Goal: Learn about a topic: Learn about a topic

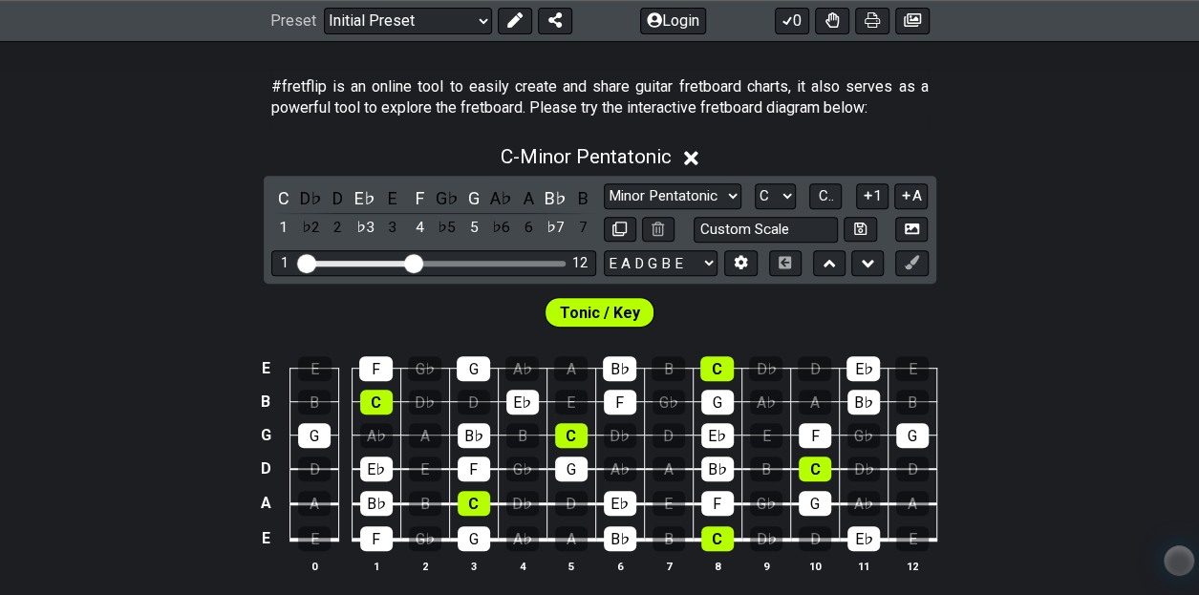
scroll to position [354, 0]
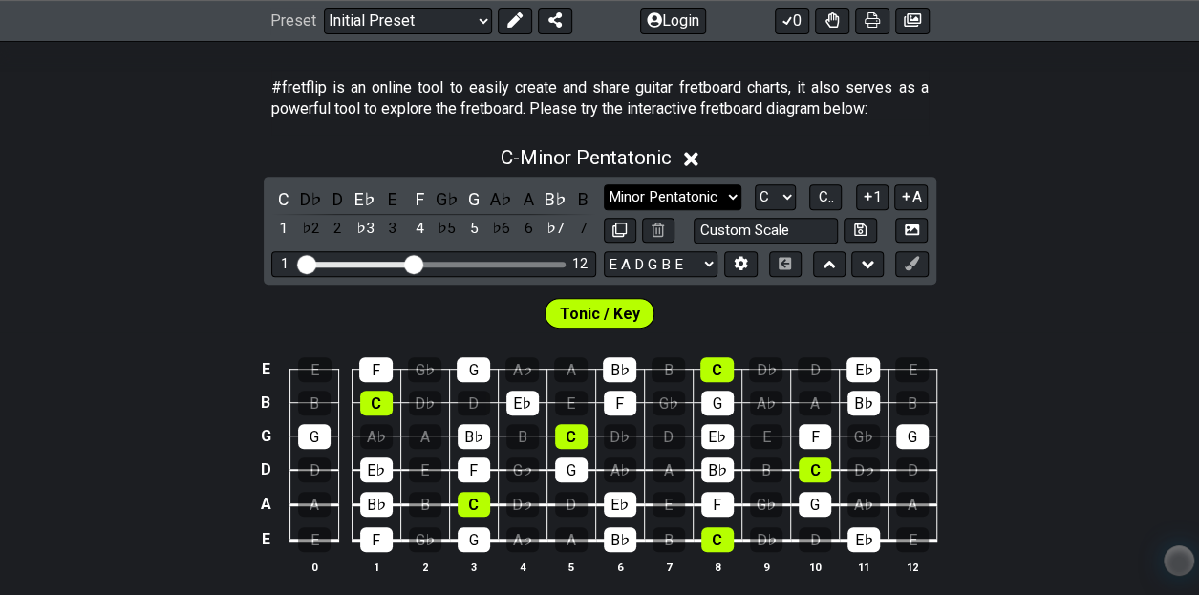
click at [723, 199] on select "Minor Pentatonic Click to edit Minor Pentatonic Major Pentatonic Minor Blues Ma…" at bounding box center [673, 197] width 138 height 26
select select "Major"
click at [604, 184] on select "Minor Pentatonic Click to edit Minor Pentatonic Major Pentatonic Minor Blues Ma…" at bounding box center [673, 197] width 138 height 26
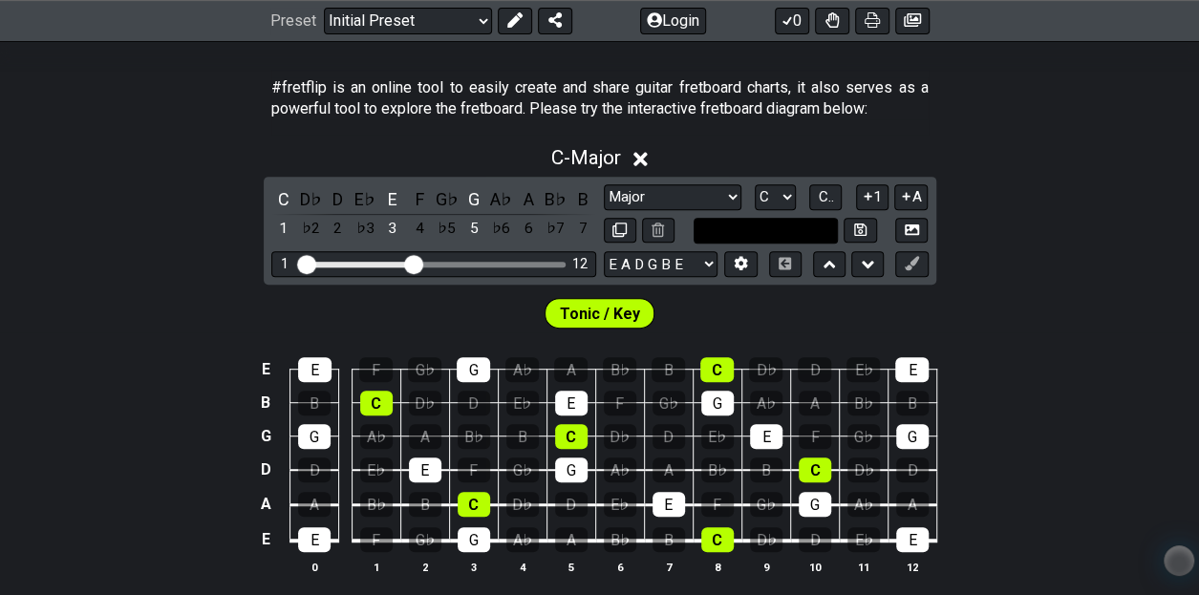
click at [781, 225] on input "text" at bounding box center [766, 231] width 145 height 26
type input "Custom Scale"
click at [808, 322] on div "Tonic / Key" at bounding box center [599, 309] width 1199 height 48
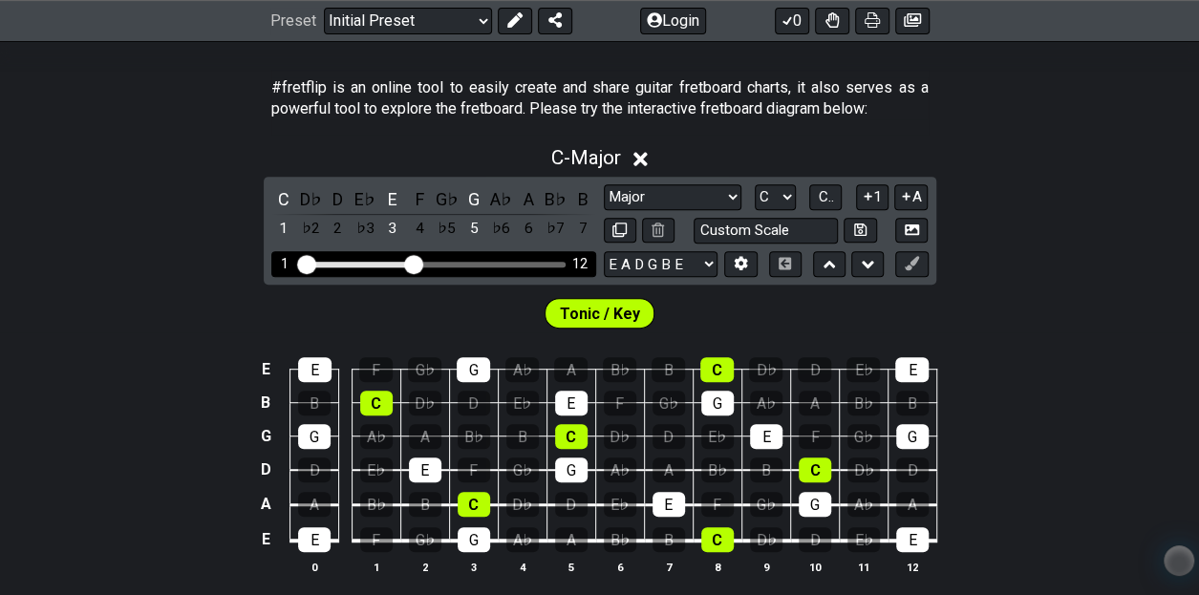
drag, startPoint x: 415, startPoint y: 252, endPoint x: 467, endPoint y: 254, distance: 52.6
click at [467, 254] on div "1 12" at bounding box center [433, 264] width 325 height 26
click at [474, 256] on div "1 12" at bounding box center [433, 264] width 325 height 26
click at [421, 258] on div "1 12" at bounding box center [433, 264] width 325 height 26
drag, startPoint x: 420, startPoint y: 258, endPoint x: 492, endPoint y: 260, distance: 71.7
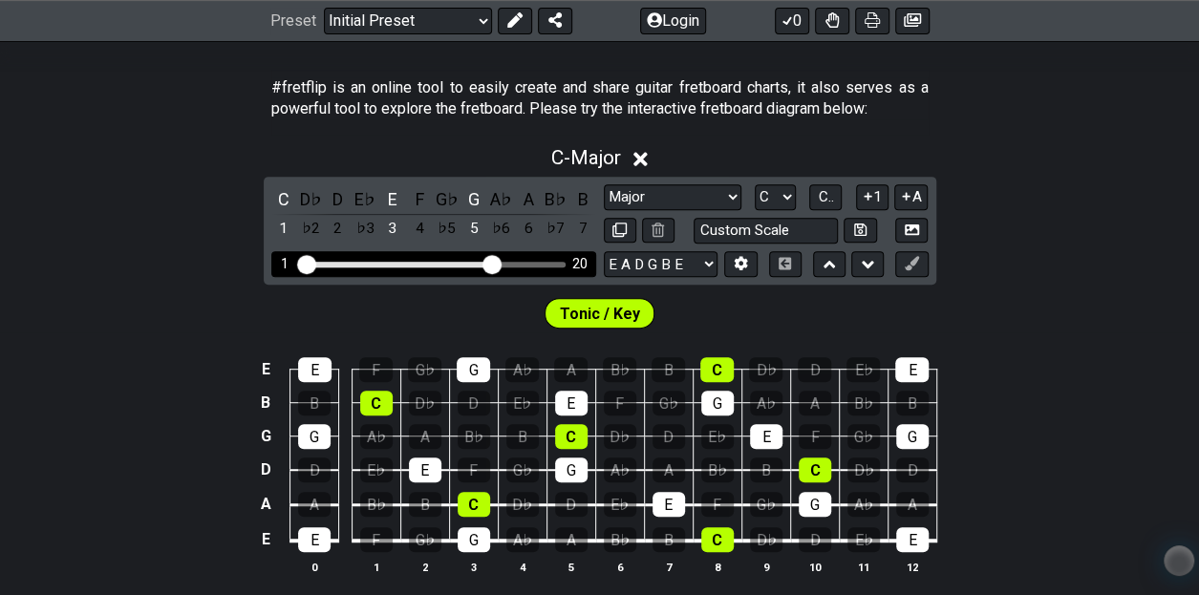
click at [492, 263] on input "Visible fret range" at bounding box center [433, 263] width 271 height 0
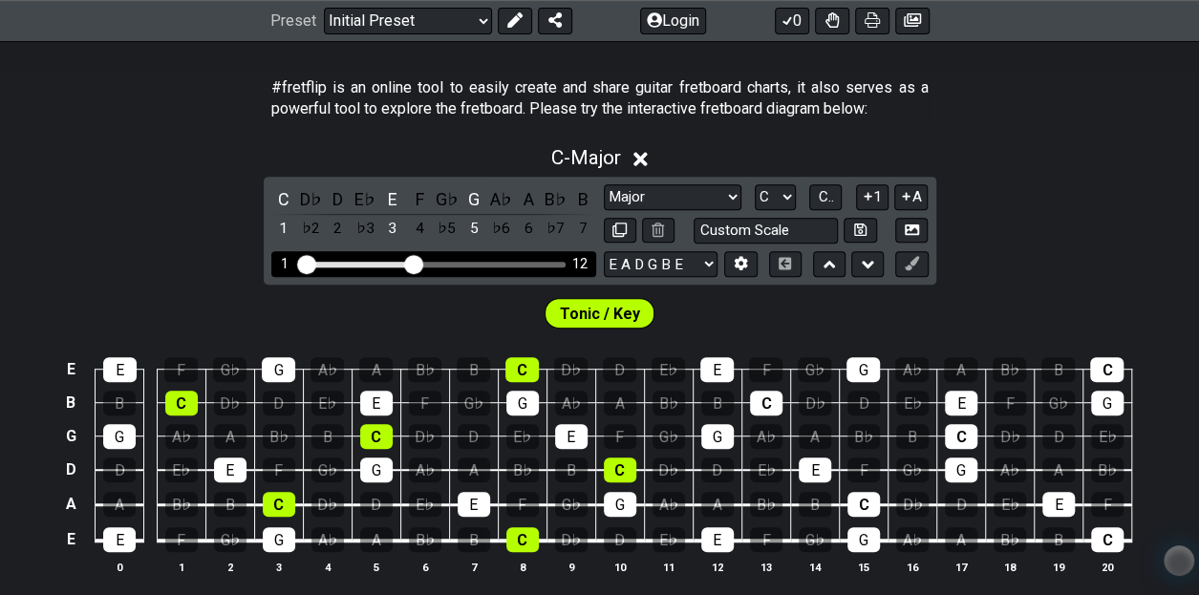
drag, startPoint x: 492, startPoint y: 260, endPoint x: 414, endPoint y: 260, distance: 78.3
click at [414, 263] on input "Visible fret range" at bounding box center [433, 263] width 271 height 0
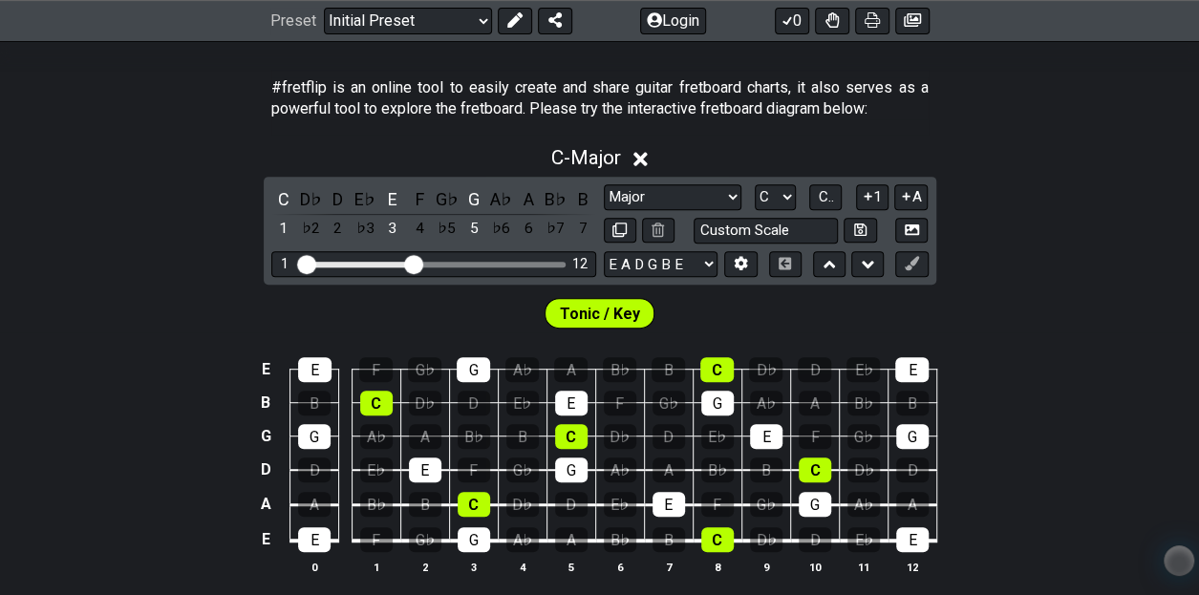
click at [579, 300] on span "Tonic / Key" at bounding box center [600, 314] width 80 height 28
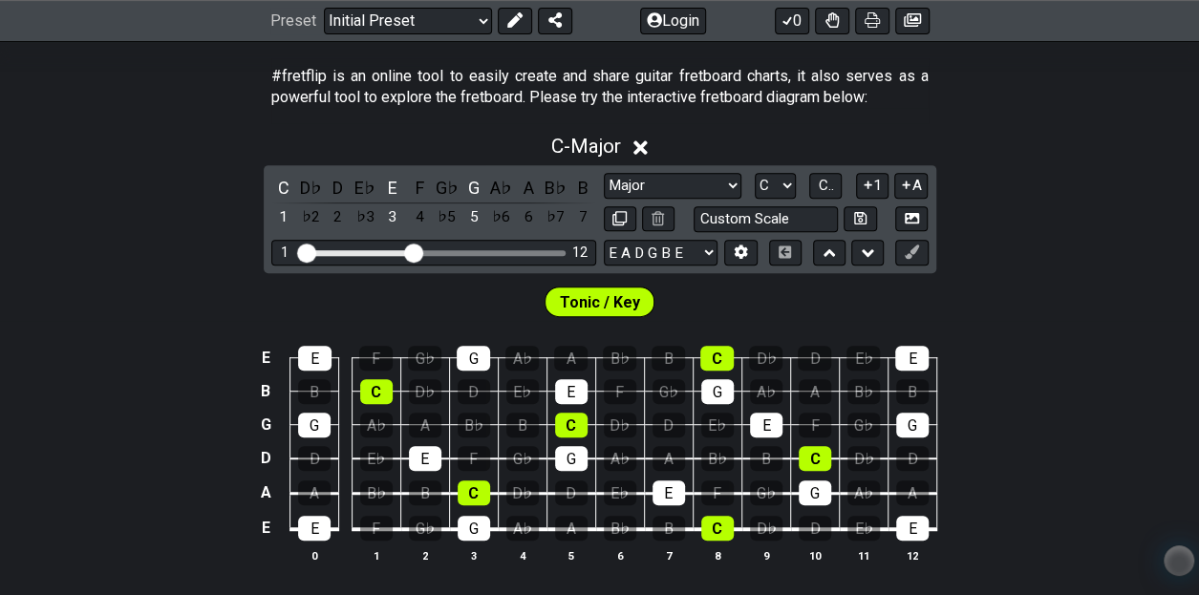
scroll to position [333, 0]
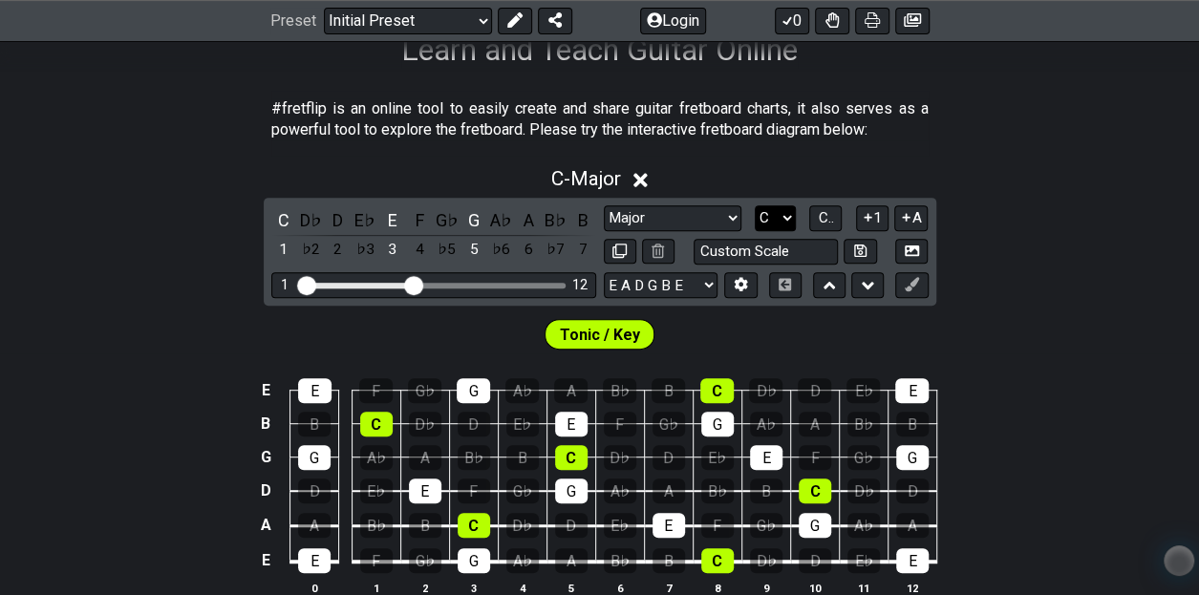
click at [777, 225] on select "A♭ A A♯ B♭ B C C♯ D♭ D D♯ E♭ E F F♯ G♭ G G♯" at bounding box center [775, 218] width 41 height 26
click at [755, 205] on select "A♭ A A♯ B♭ B C C♯ D♭ D D♯ E♭ E F F♯ G♭ G G♯" at bounding box center [775, 218] width 41 height 26
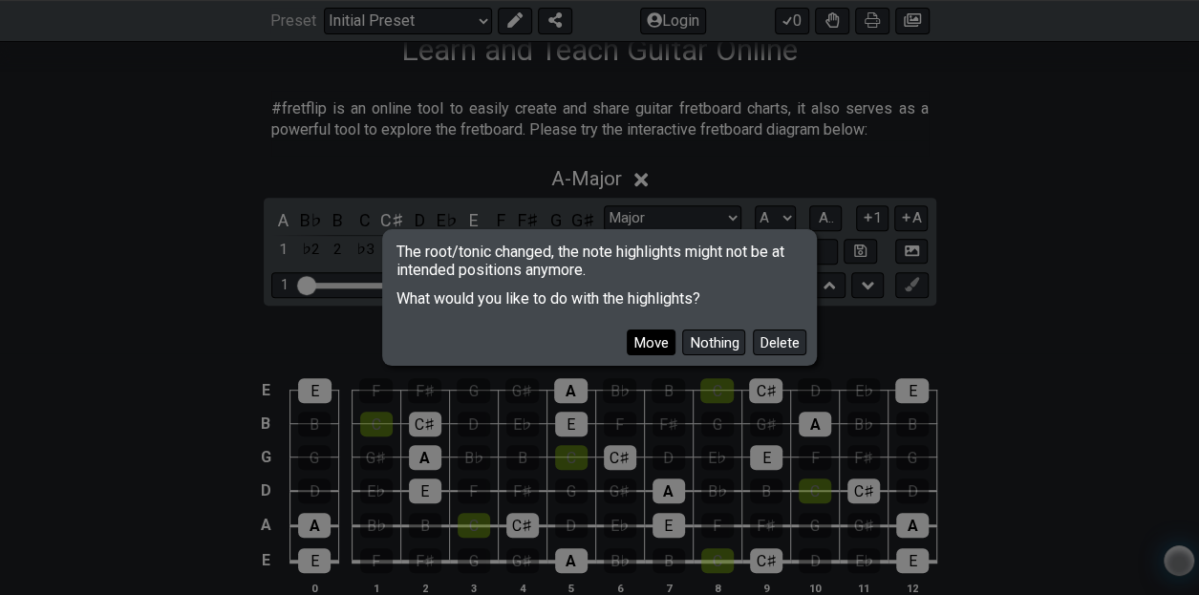
click at [666, 347] on button "Move" at bounding box center [651, 343] width 49 height 26
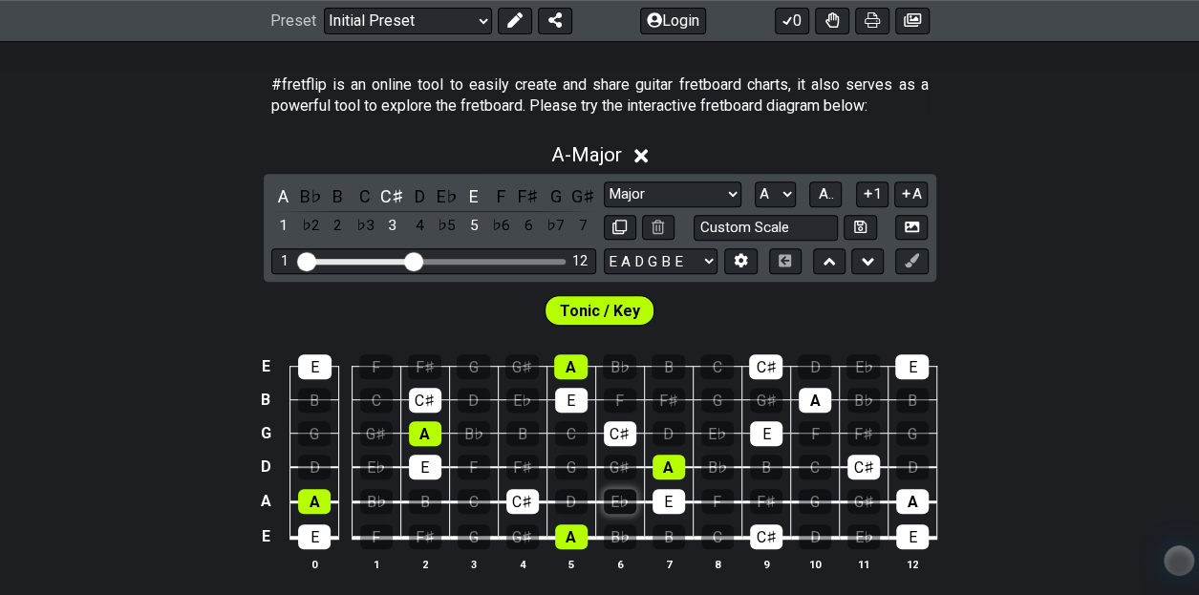
scroll to position [358, 0]
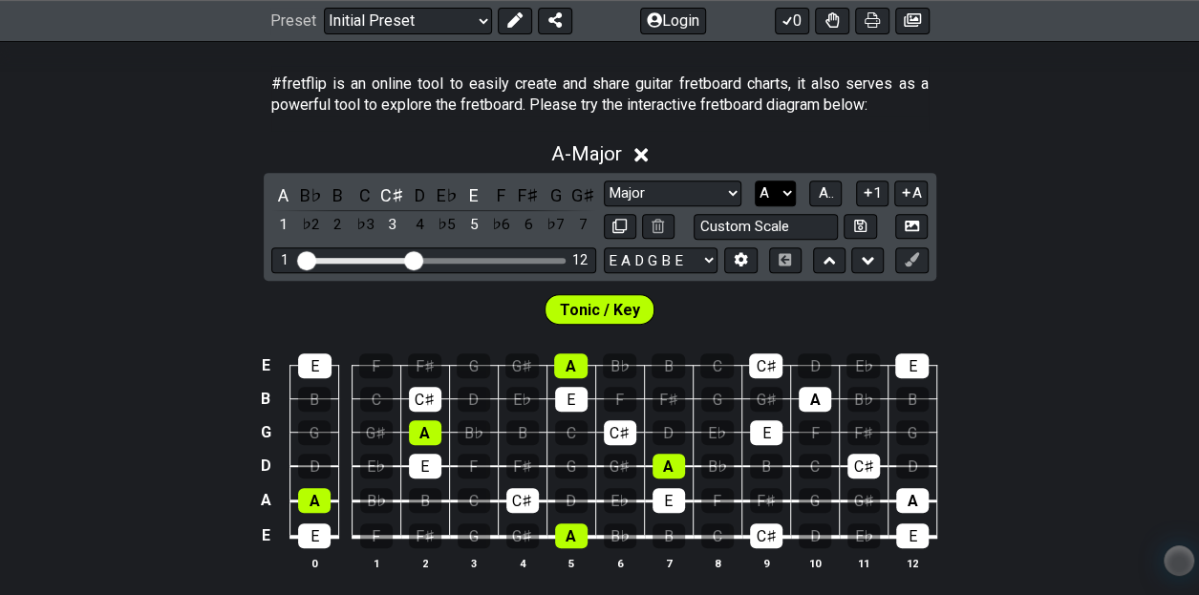
click at [790, 194] on select "A♭ A A♯ B♭ B C C♯ D♭ D D♯ E♭ E F F♯ G♭ G G♯" at bounding box center [775, 194] width 41 height 26
select select "C"
click at [755, 181] on select "A♭ A A♯ B♭ B C C♯ D♭ D D♯ E♭ E F F♯ G♭ G G♯" at bounding box center [775, 194] width 41 height 26
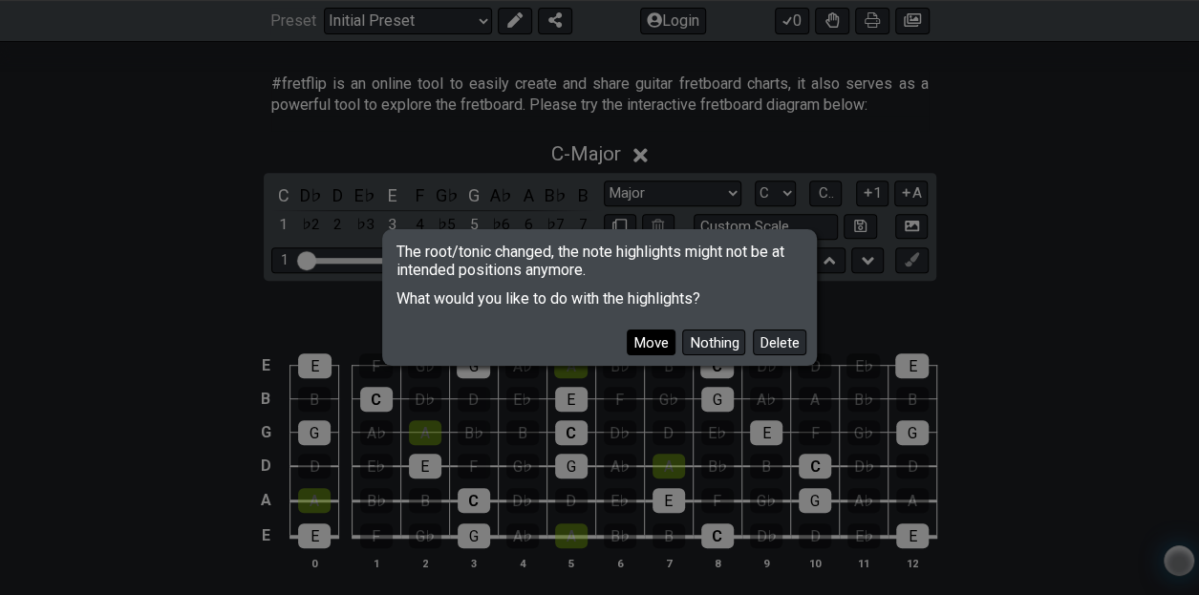
click at [663, 338] on button "Move" at bounding box center [651, 343] width 49 height 26
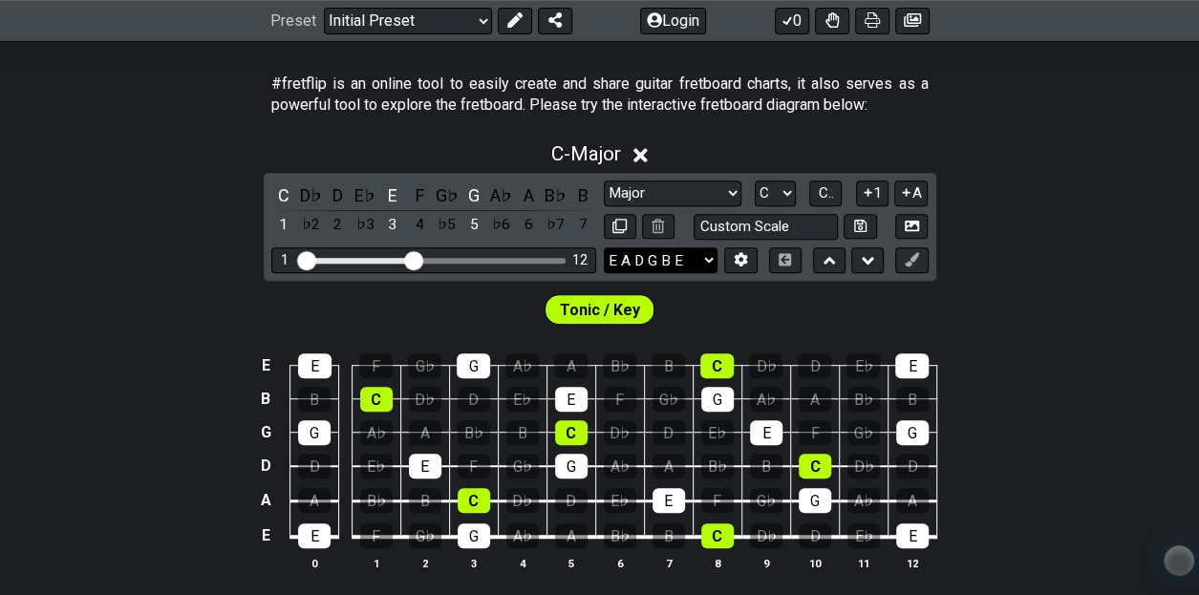
click at [712, 258] on select "E A D G B E E A D G B E E A D G B E B E A D F♯ B A D G C E A D A D G B E E♭ A♭ …" at bounding box center [661, 260] width 114 height 26
select select "E A D G B E"
click at [604, 247] on select "E A D G B E E A D G B E E A D G B E B E A D F♯ B A D G C E A D A D G B E E♭ A♭ …" at bounding box center [661, 260] width 114 height 26
click at [711, 194] on select "Minor Pentatonic Click to edit Minor Pentatonic Major Pentatonic Minor Blues Ma…" at bounding box center [673, 194] width 138 height 26
select select "Major Blues"
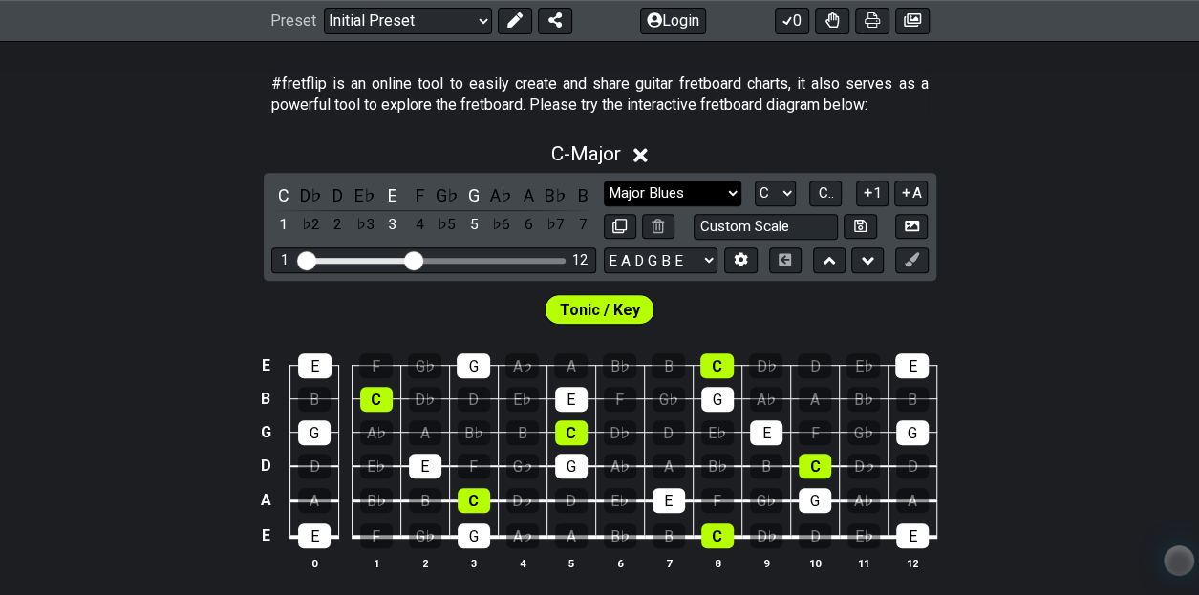
click at [604, 181] on select "Minor Pentatonic Click to edit Minor Pentatonic Major Pentatonic Minor Blues Ma…" at bounding box center [673, 194] width 138 height 26
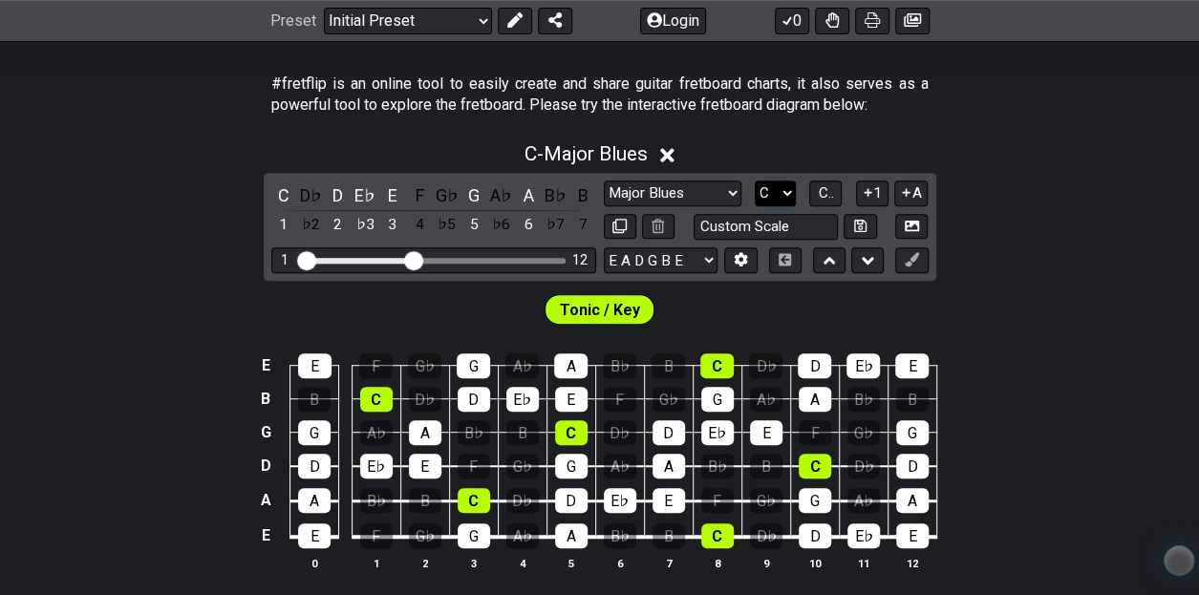
click at [779, 185] on select "A♭ A A♯ B♭ B C C♯ D♭ D D♯ E♭ E F F♯ G♭ G G♯" at bounding box center [775, 194] width 41 height 26
click at [755, 181] on select "A♭ A A♯ B♭ B C C♯ D♭ D D♯ E♭ E F F♯ G♭ G G♯" at bounding box center [775, 194] width 41 height 26
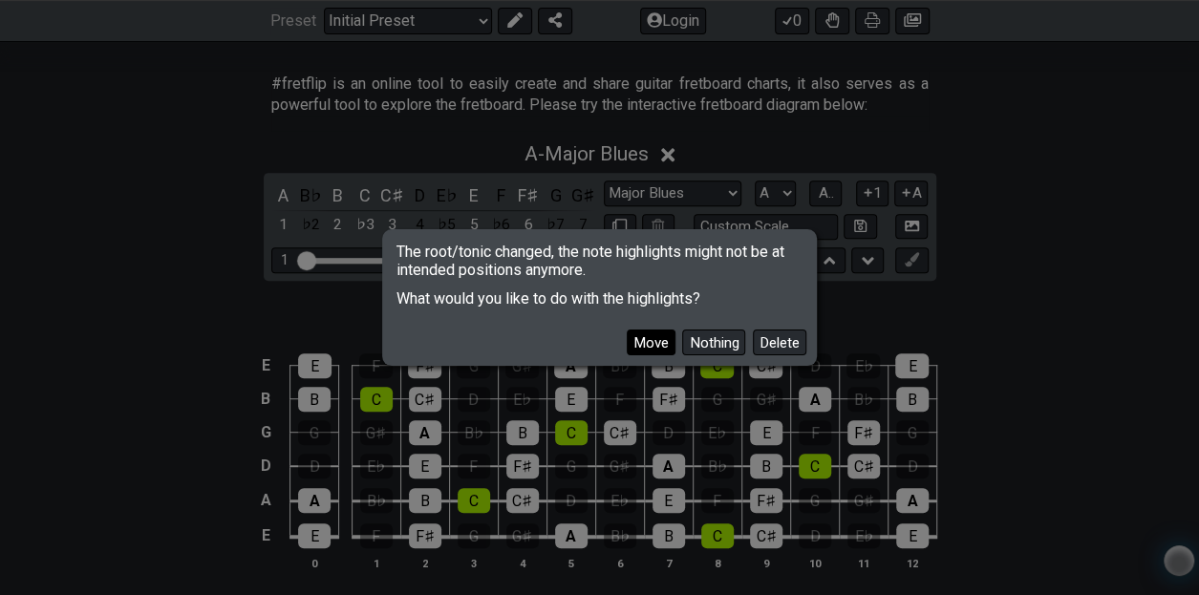
click at [648, 347] on button "Move" at bounding box center [651, 343] width 49 height 26
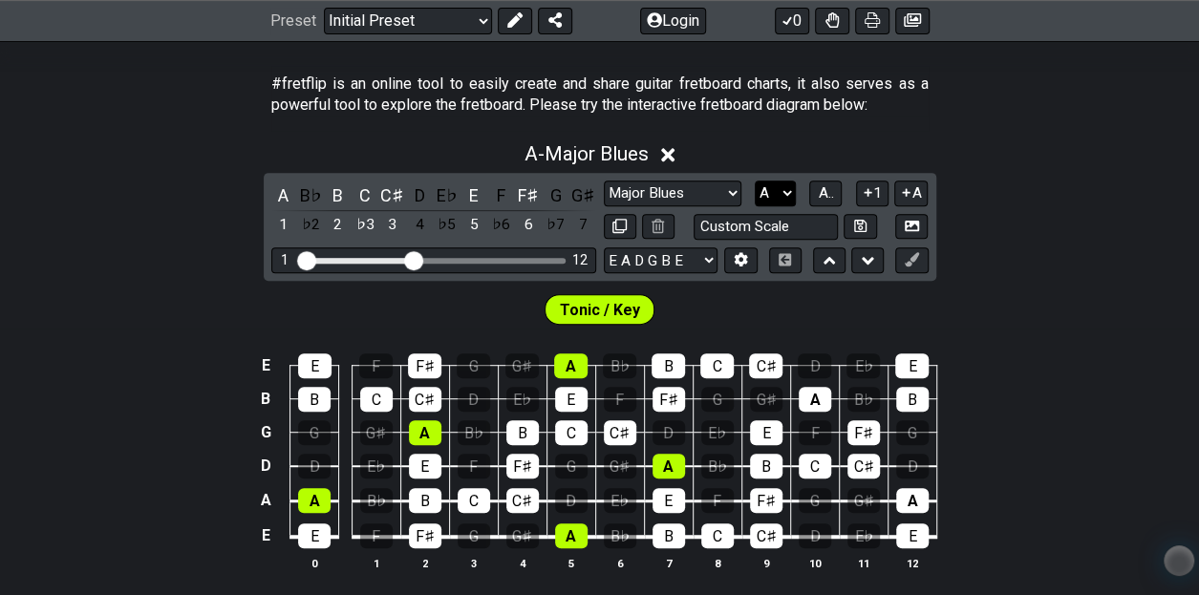
click at [784, 196] on select "A♭ A A♯ B♭ B C C♯ D♭ D D♯ E♭ E F F♯ G♭ G G♯" at bounding box center [775, 194] width 41 height 26
click at [755, 181] on select "A♭ A A♯ B♭ B C C♯ D♭ D D♯ E♭ E F F♯ G♭ G G♯" at bounding box center [775, 194] width 41 height 26
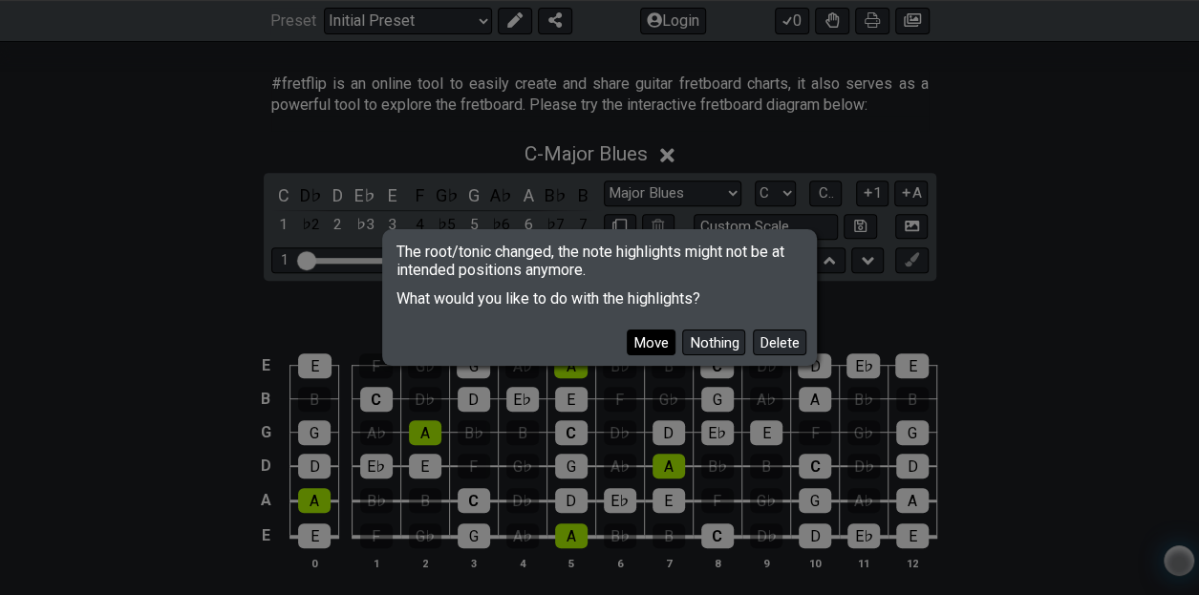
click at [652, 343] on button "Move" at bounding box center [651, 343] width 49 height 26
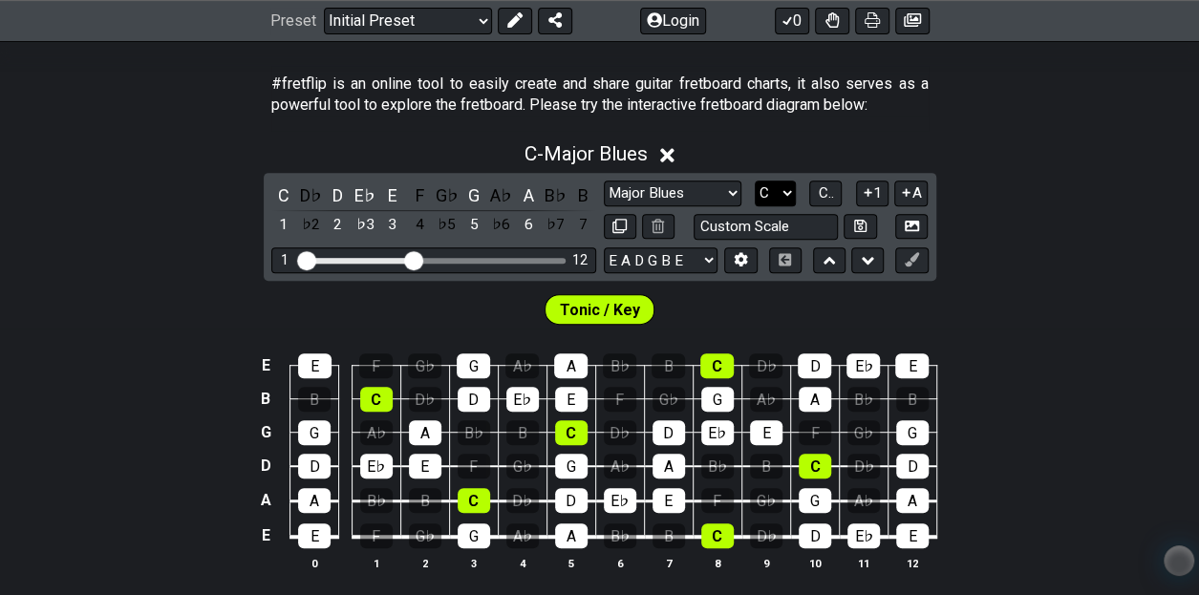
click at [774, 197] on select "A♭ A A♯ B♭ B C C♯ D♭ D D♯ E♭ E F F♯ G♭ G G♯" at bounding box center [775, 194] width 41 height 26
select select "B"
click at [755, 181] on select "A♭ A A♯ B♭ B C C♯ D♭ D D♯ E♭ E F F♯ G♭ G G♯" at bounding box center [775, 194] width 41 height 26
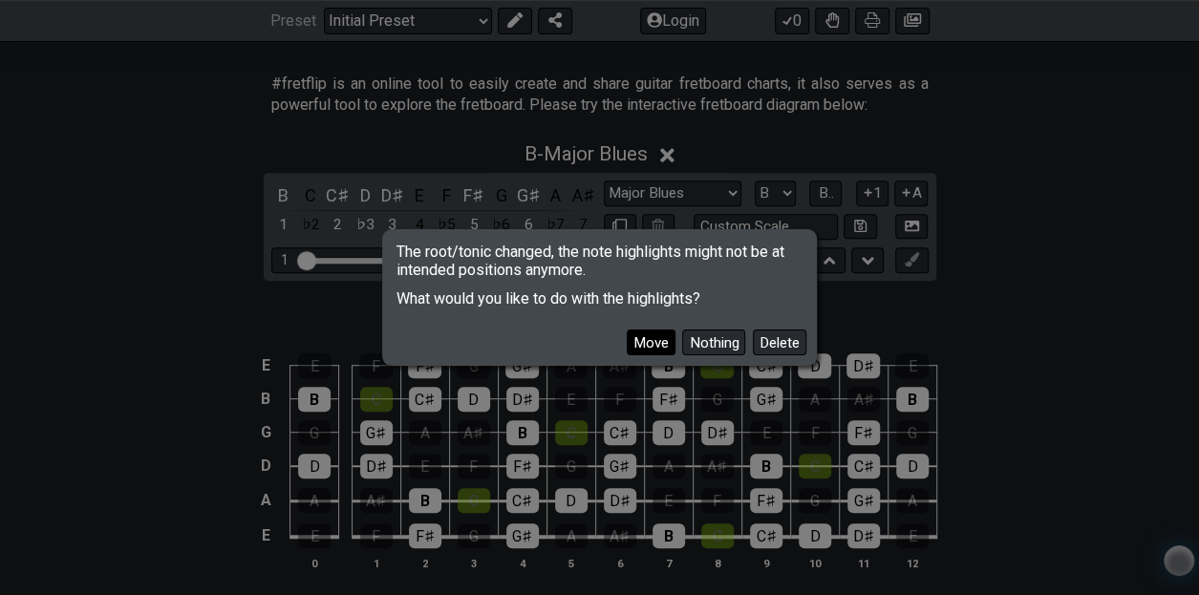
click at [667, 348] on button "Move" at bounding box center [651, 343] width 49 height 26
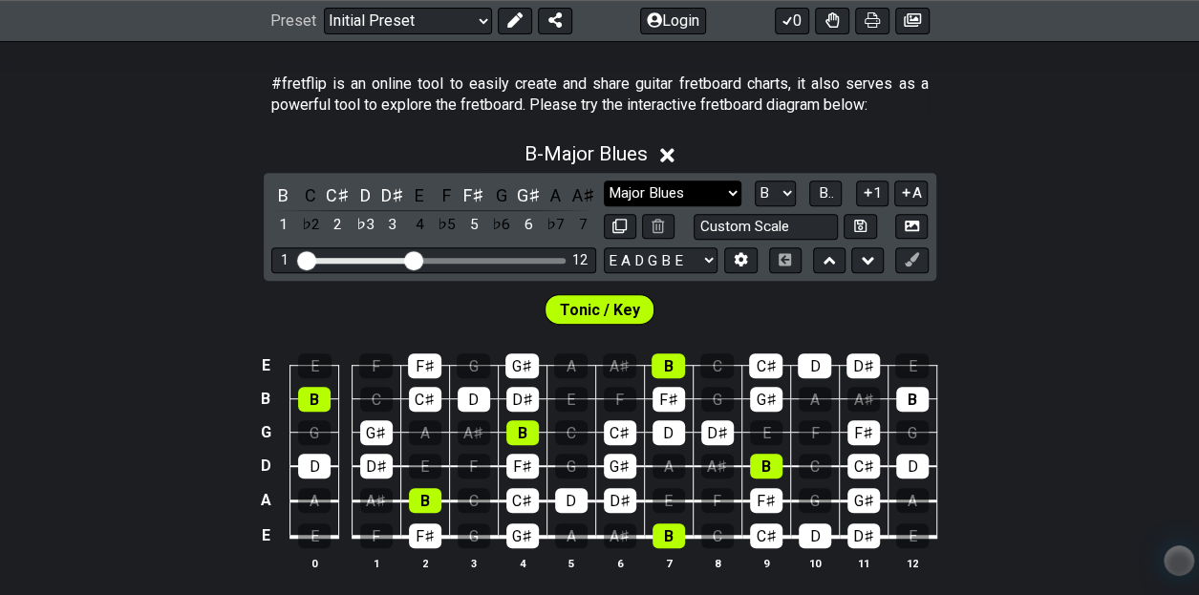
click at [727, 187] on select "Minor Pentatonic Click to edit Minor Pentatonic Major Pentatonic Minor Blues Ma…" at bounding box center [673, 194] width 138 height 26
select select "Minor Blues"
click at [604, 181] on select "Minor Pentatonic Click to edit Minor Pentatonic Major Pentatonic Minor Blues Ma…" at bounding box center [673, 194] width 138 height 26
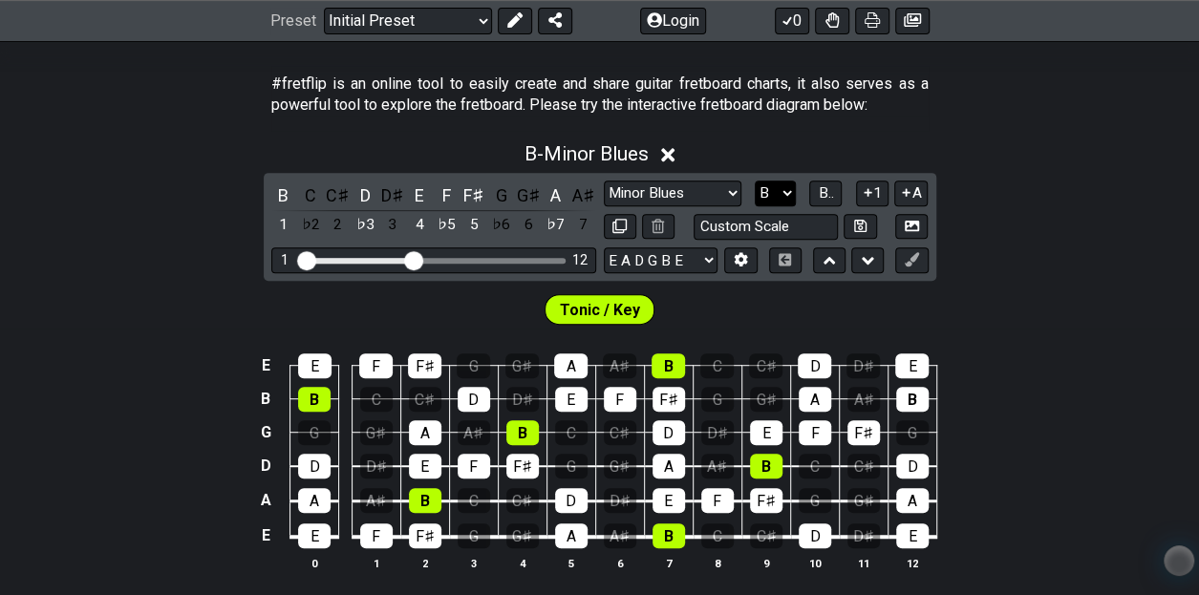
click at [779, 195] on select "A♭ A A♯ B♭ B C C♯ D♭ D D♯ E♭ E F F♯ G♭ G G♯" at bounding box center [775, 194] width 41 height 26
click at [755, 181] on select "A♭ A A♯ B♭ B C C♯ D♭ D D♯ E♭ E F F♯ G♭ G G♯" at bounding box center [775, 194] width 41 height 26
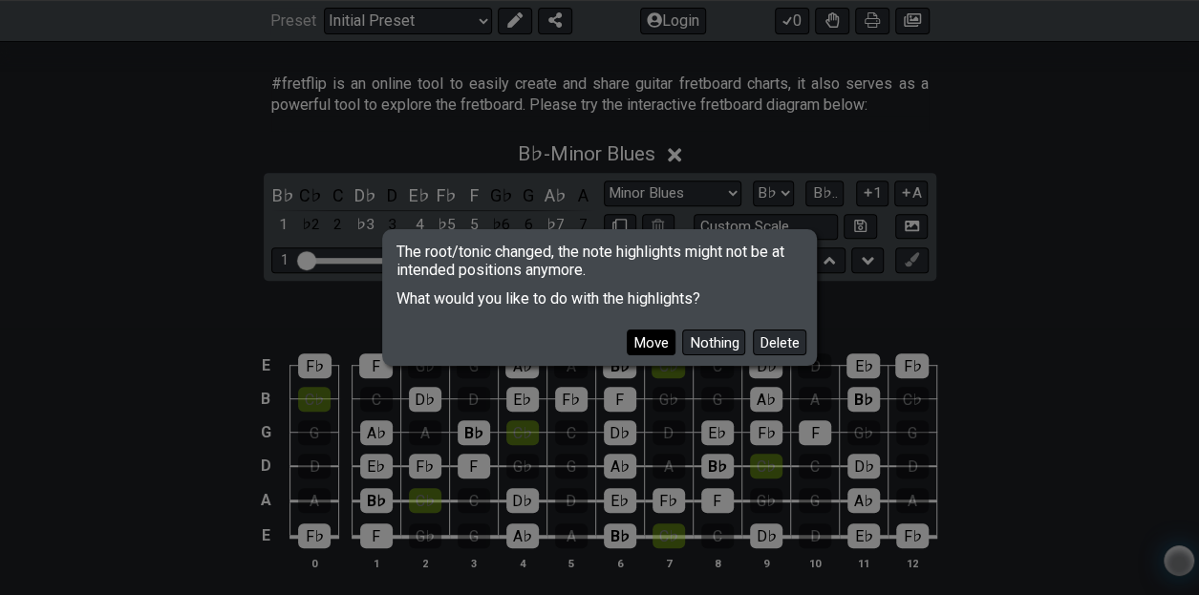
click at [669, 348] on button "Move" at bounding box center [651, 343] width 49 height 26
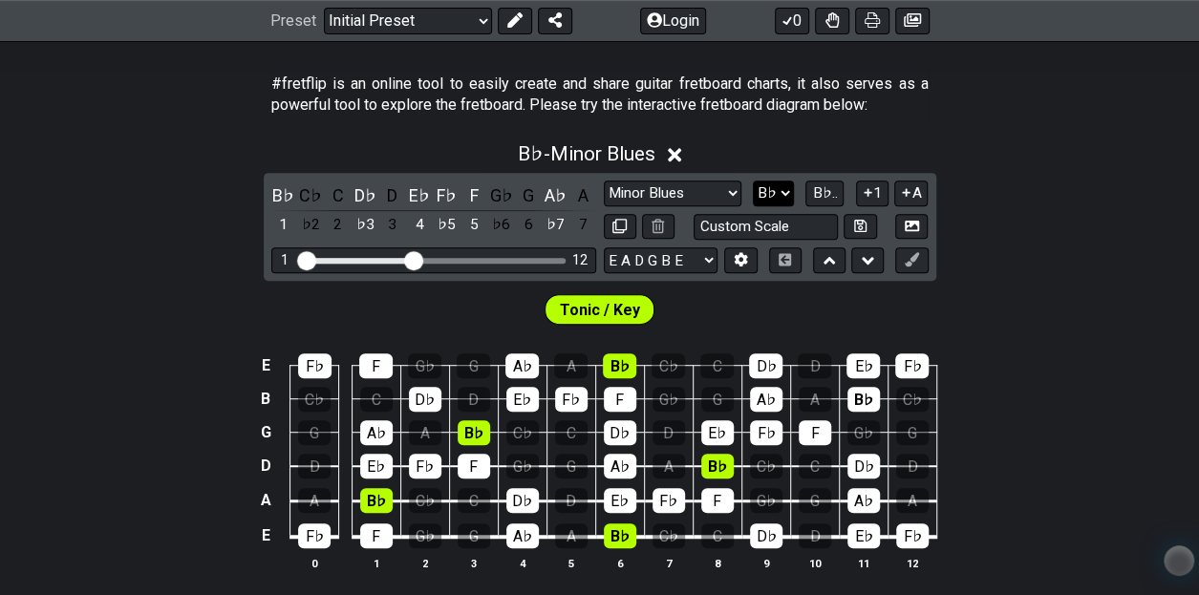
click at [773, 193] on select "A♭ A A♯ B♭ B C C♯ D♭ D D♯ E♭ E F F♯ G♭ G G♯" at bounding box center [773, 194] width 41 height 26
click at [755, 181] on select "A♭ A A♯ B♭ B C C♯ D♭ D D♯ E♭ E F F♯ G♭ G G♯" at bounding box center [773, 194] width 41 height 26
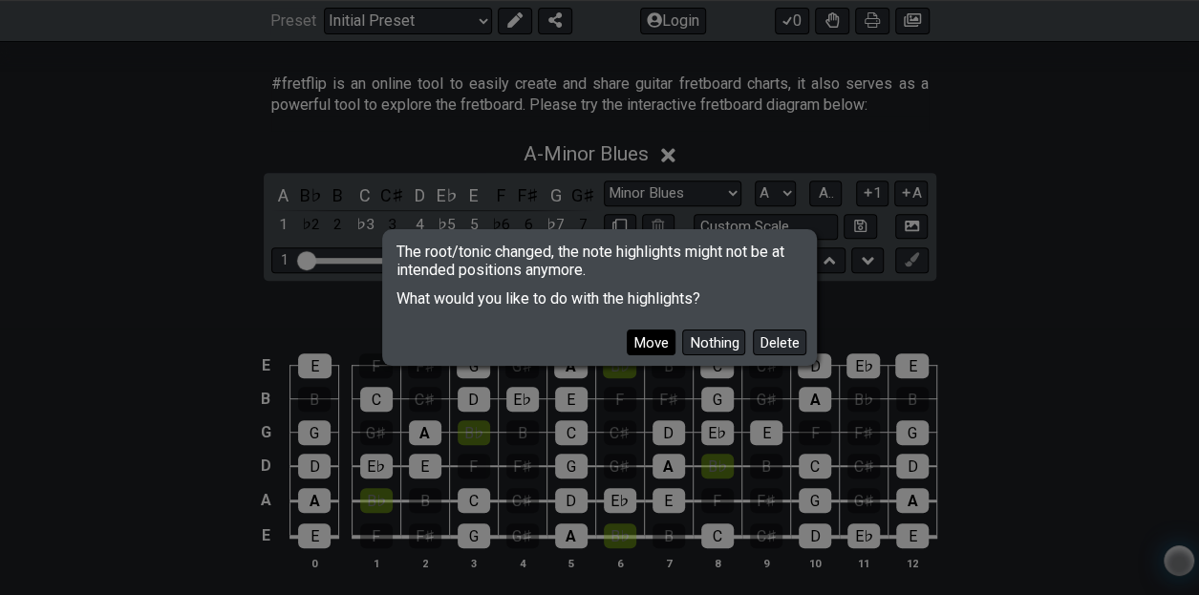
click at [651, 333] on button "Move" at bounding box center [651, 343] width 49 height 26
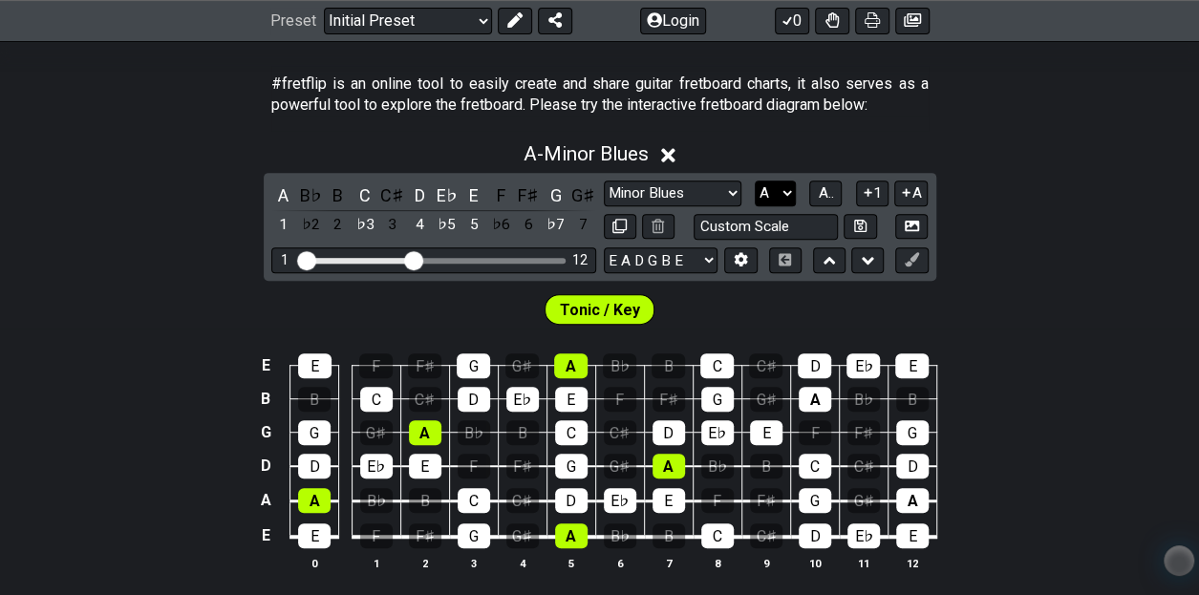
click at [773, 193] on select "A♭ A A♯ B♭ B C C♯ D♭ D D♯ E♭ E F F♯ G♭ G G♯" at bounding box center [775, 194] width 41 height 26
select select "G"
click at [755, 181] on select "A♭ A A♯ B♭ B C C♯ D♭ D D♯ E♭ E F F♯ G♭ G G♯" at bounding box center [775, 194] width 41 height 26
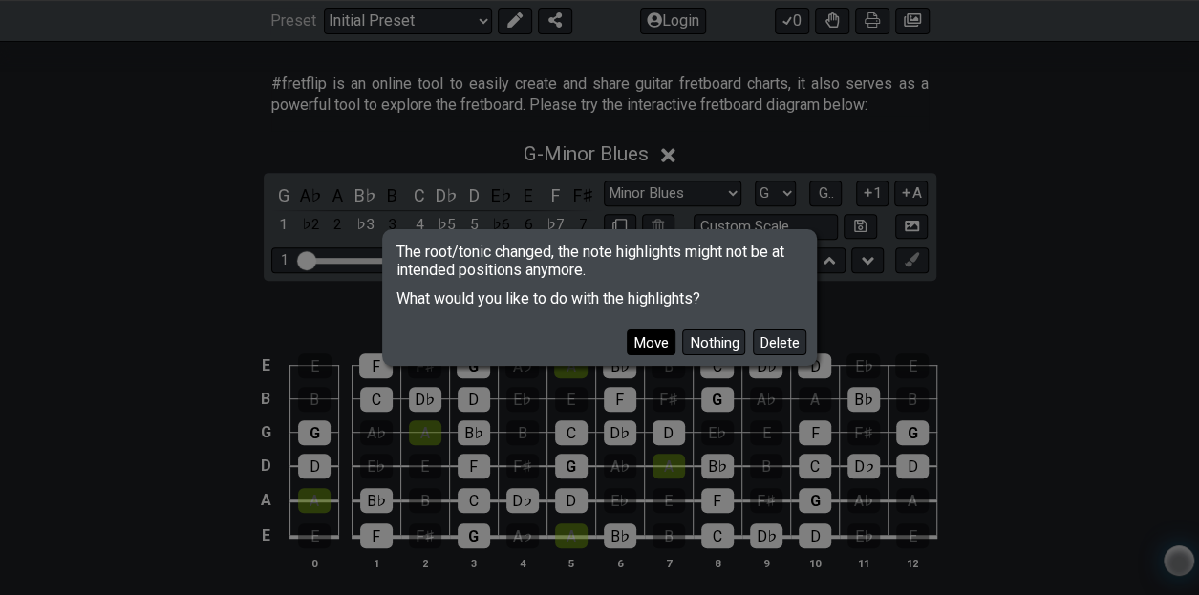
click at [654, 337] on button "Move" at bounding box center [651, 343] width 49 height 26
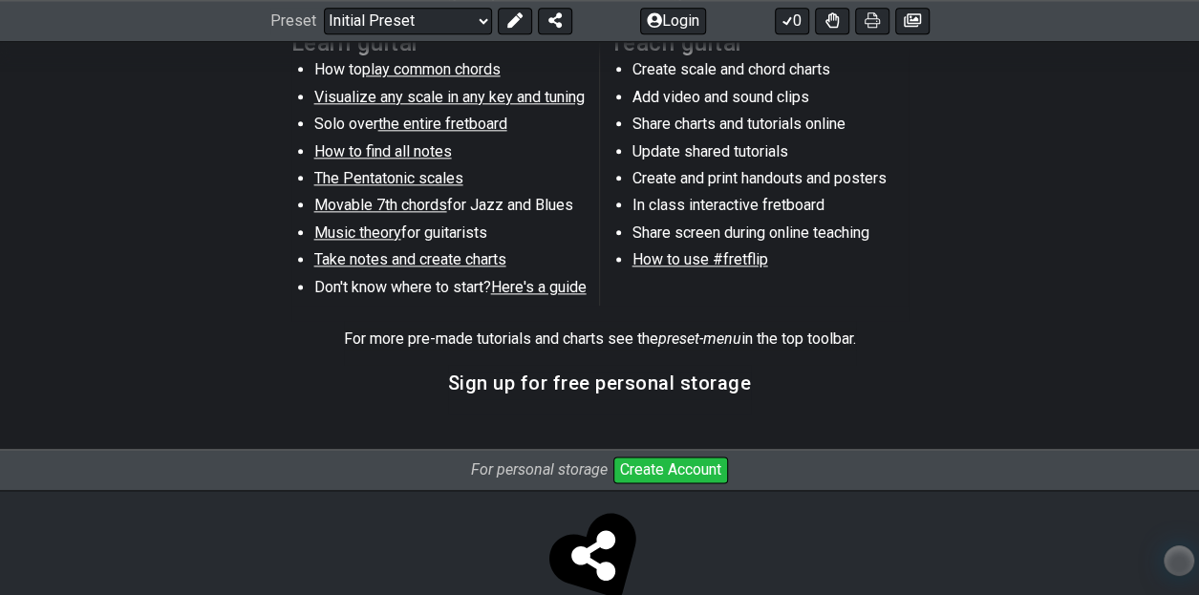
scroll to position [1093, 0]
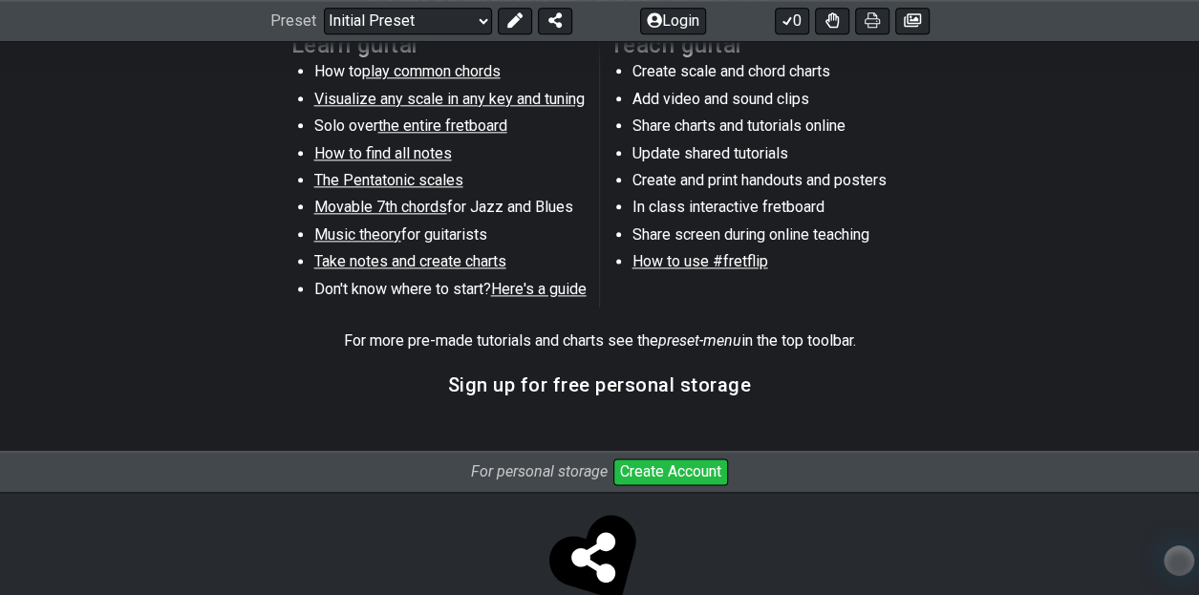
click at [376, 230] on span "Music theory" at bounding box center [357, 234] width 87 height 18
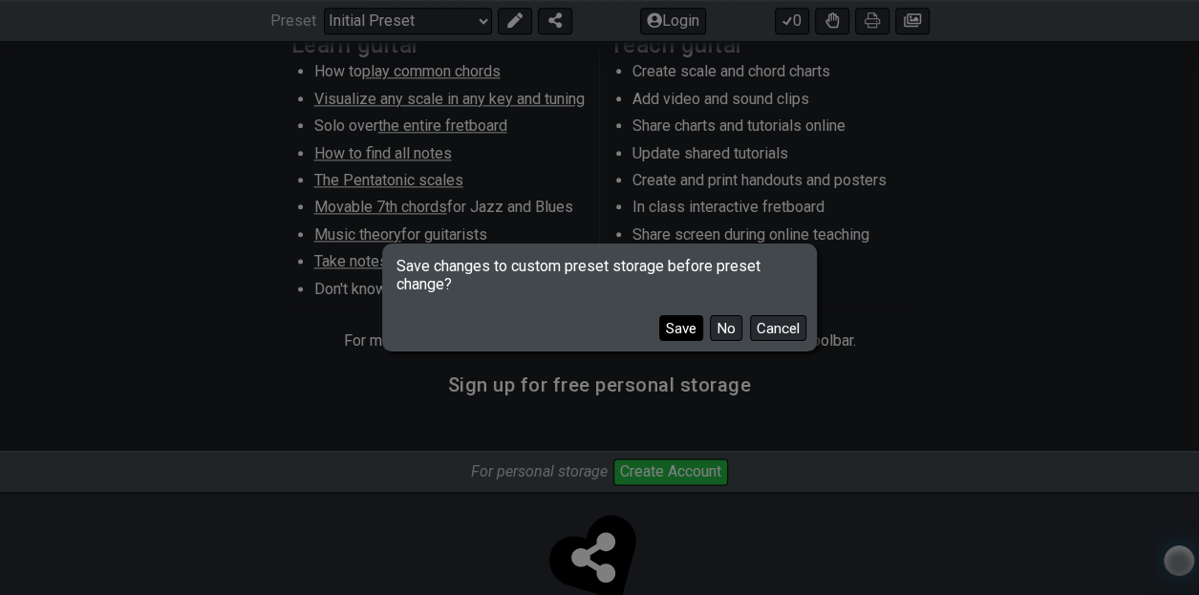
click at [673, 323] on button "Save" at bounding box center [681, 328] width 44 height 26
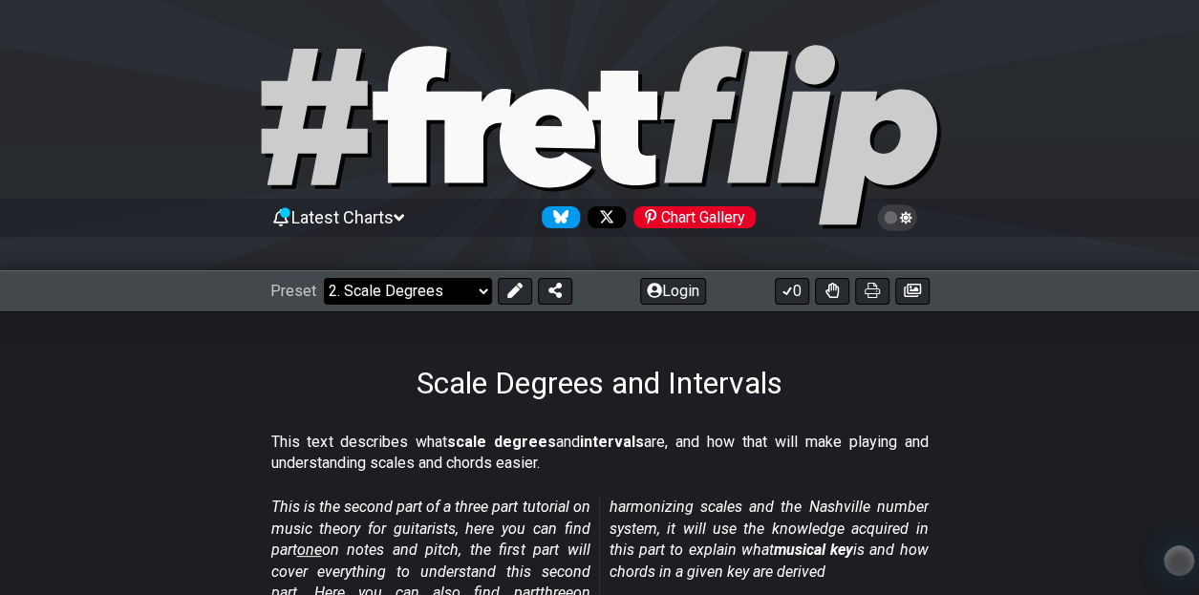
click at [481, 294] on select "Welcome to #fretflip! Initial Preset Learn and Teach Guitar Online Minor Pentat…" at bounding box center [408, 291] width 168 height 27
click at [324, 278] on select "Welcome to #fretflip! Initial Preset Learn and Teach Guitar Online Minor Pentat…" at bounding box center [408, 291] width 168 height 27
select select "/musical-notes-explained"
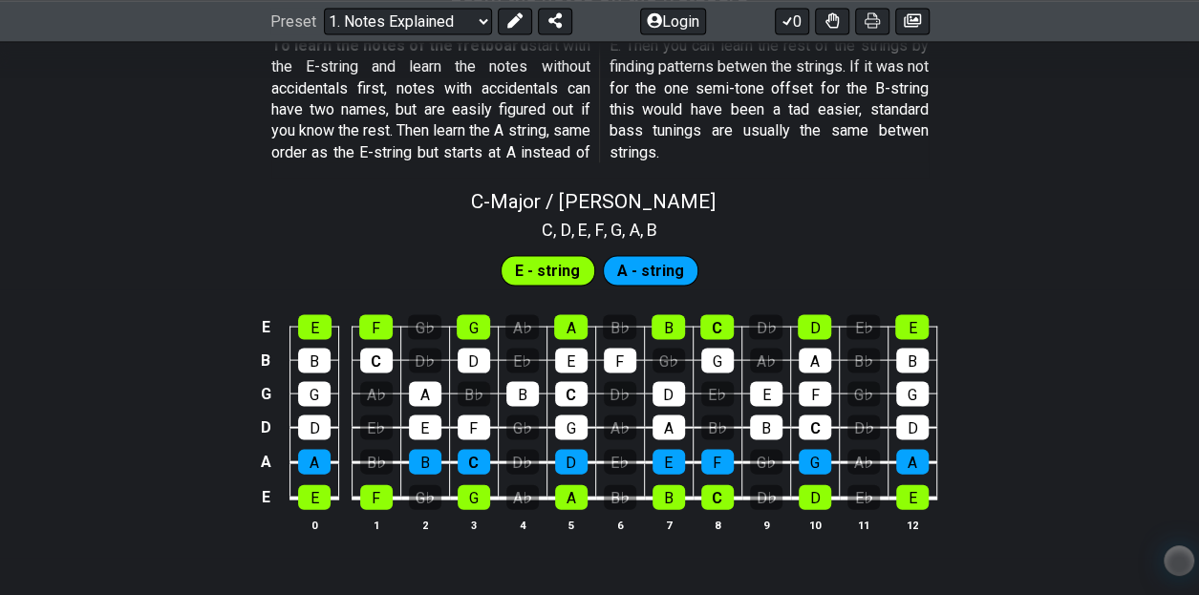
scroll to position [1785, 0]
